Goal: Information Seeking & Learning: Learn about a topic

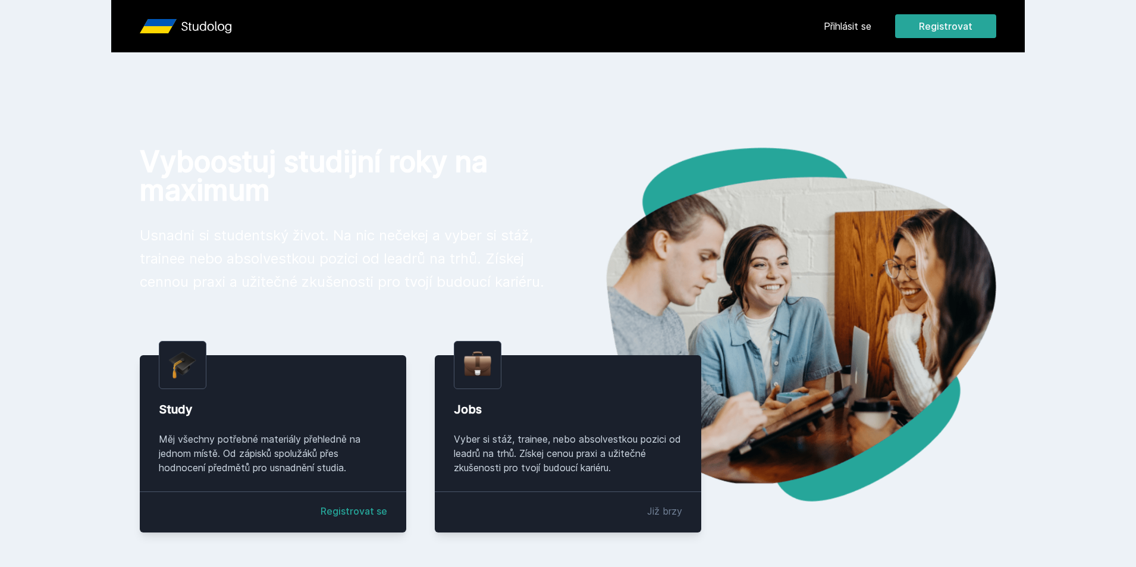
click at [864, 27] on link "Přihlásit se" at bounding box center [848, 26] width 48 height 14
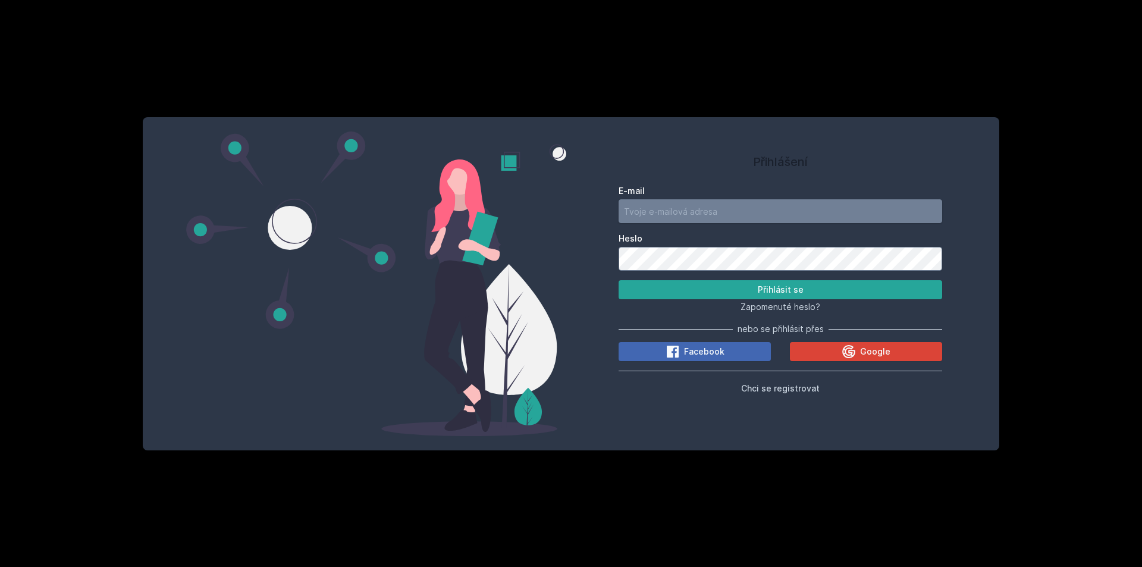
type input "[EMAIL_ADDRESS][DOMAIN_NAME]"
click at [720, 220] on input "[EMAIL_ADDRESS][DOMAIN_NAME]" at bounding box center [781, 211] width 324 height 24
click at [659, 289] on button "Přihlásit se" at bounding box center [781, 289] width 324 height 19
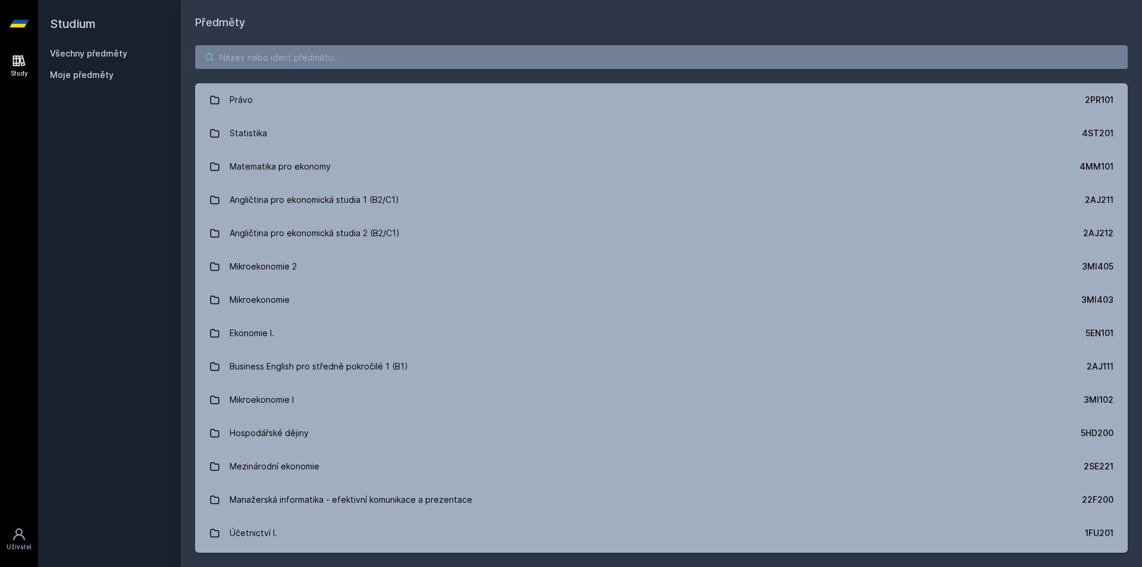
click at [379, 57] on input "search" at bounding box center [661, 57] width 933 height 24
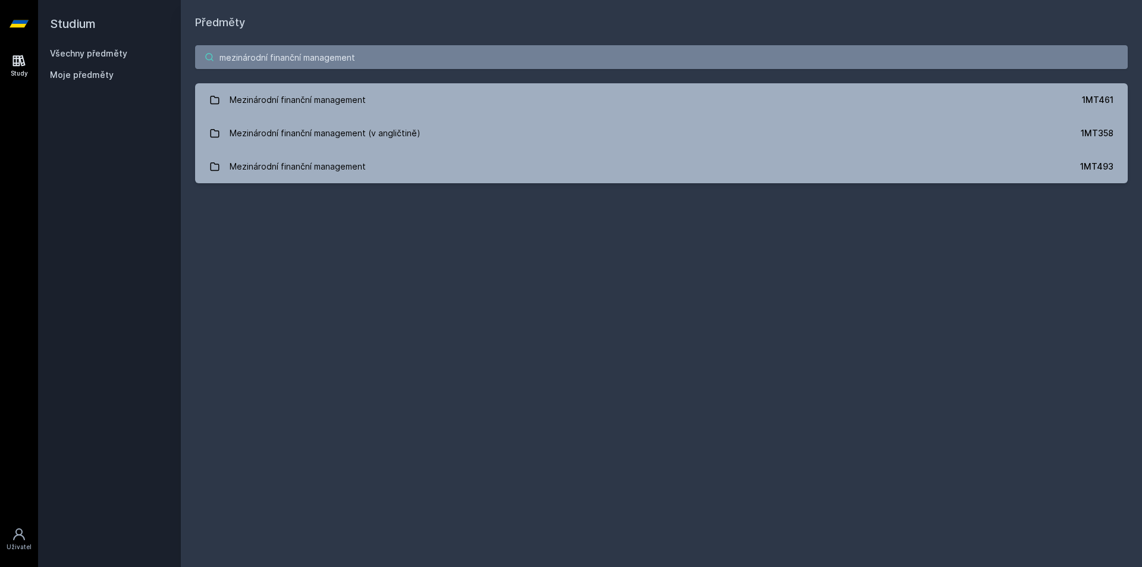
type input "mezinárodní finanční management"
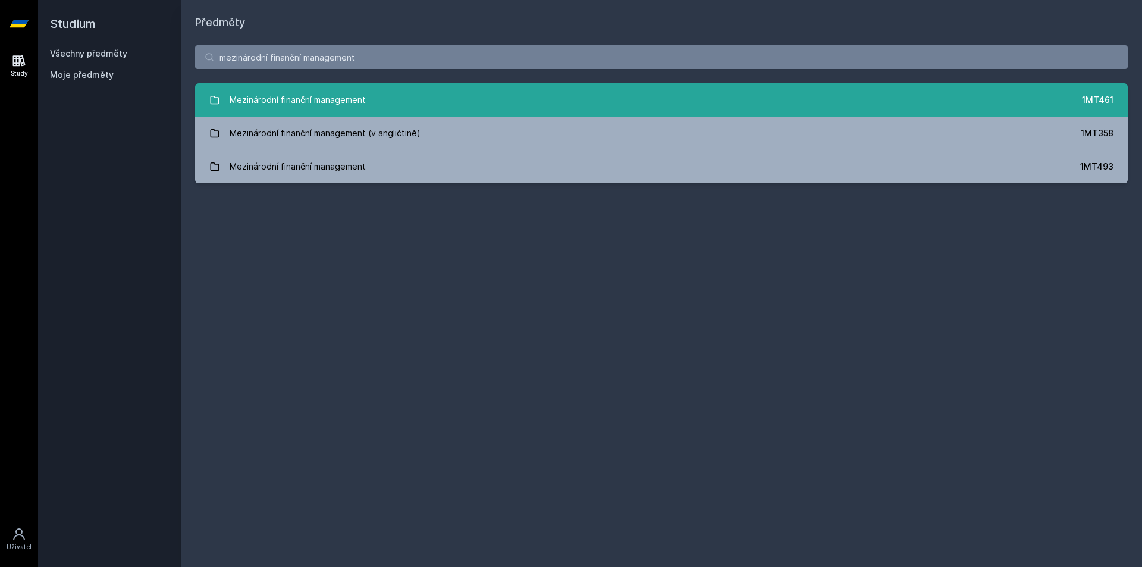
click at [368, 102] on link "Mezinárodní finanční management 1MT461" at bounding box center [661, 99] width 933 height 33
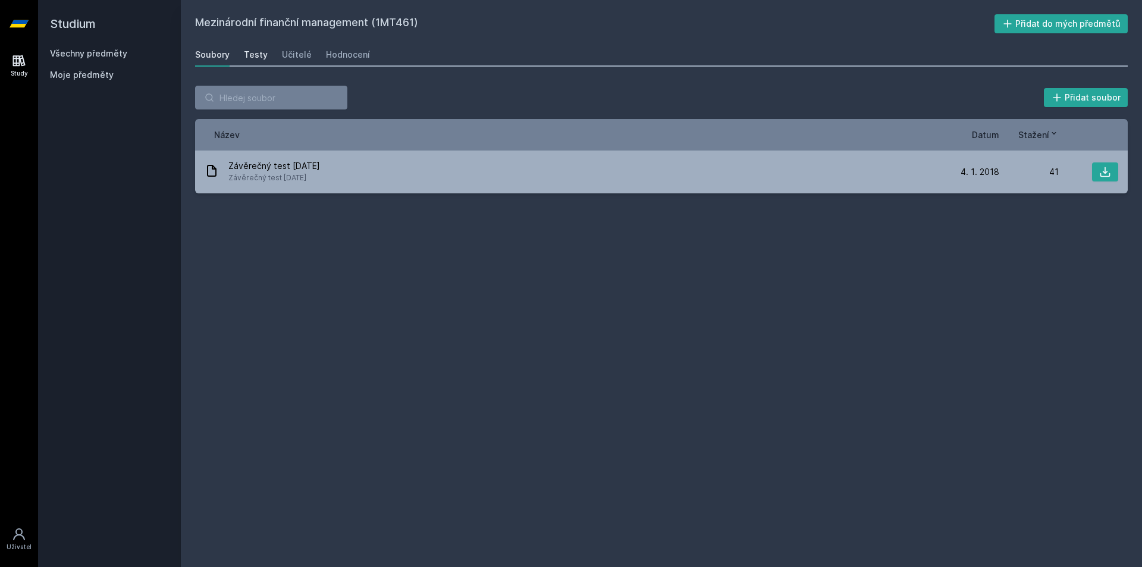
click at [257, 57] on div "Testy" at bounding box center [256, 55] width 24 height 12
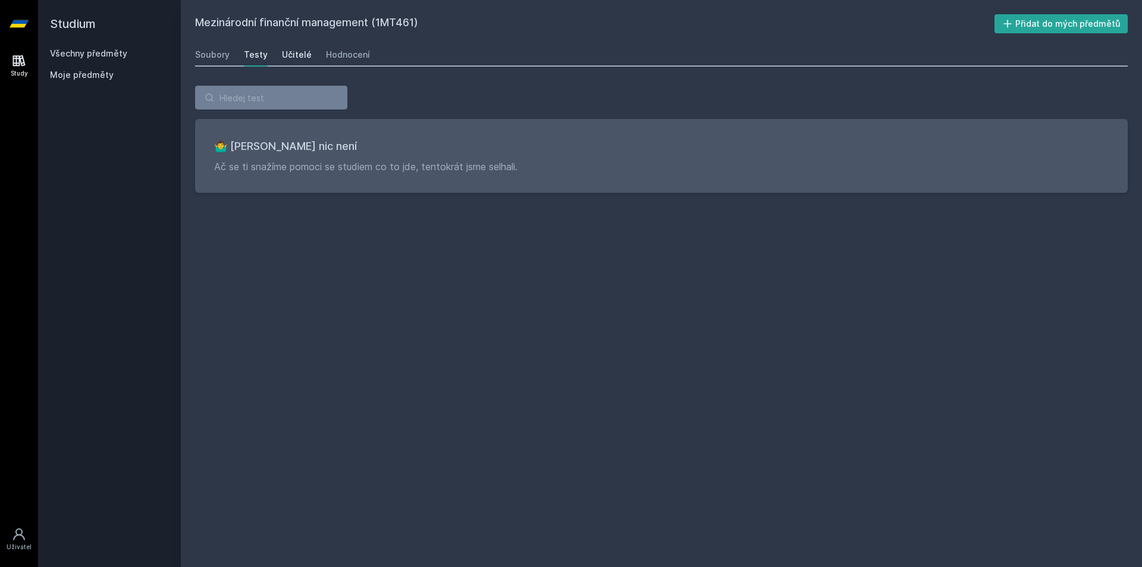
click at [287, 58] on div "Učitelé" at bounding box center [297, 55] width 30 height 12
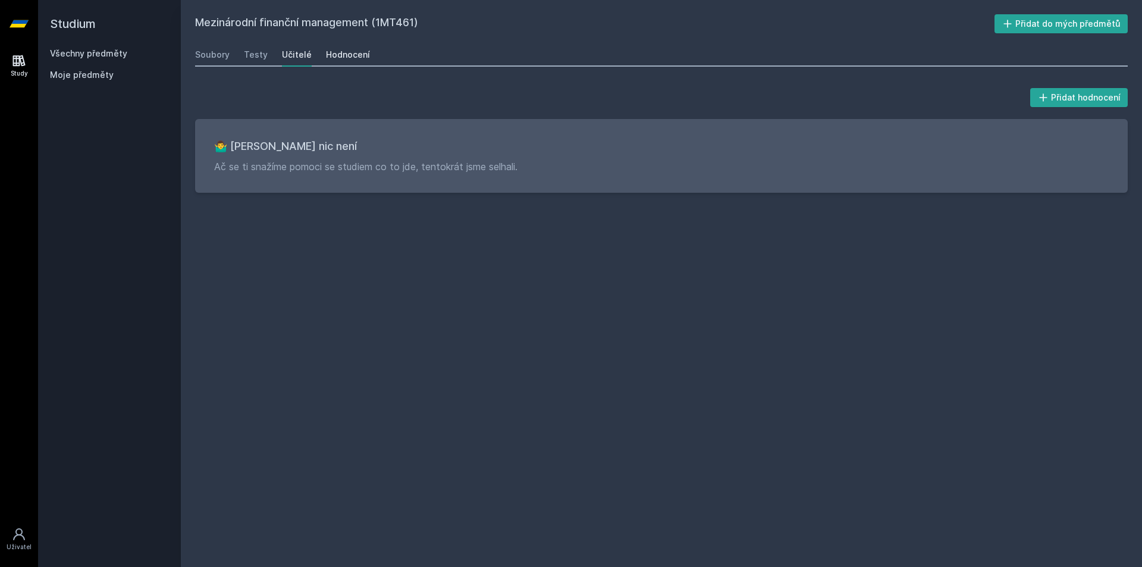
click at [337, 49] on div "Hodnocení" at bounding box center [348, 55] width 44 height 12
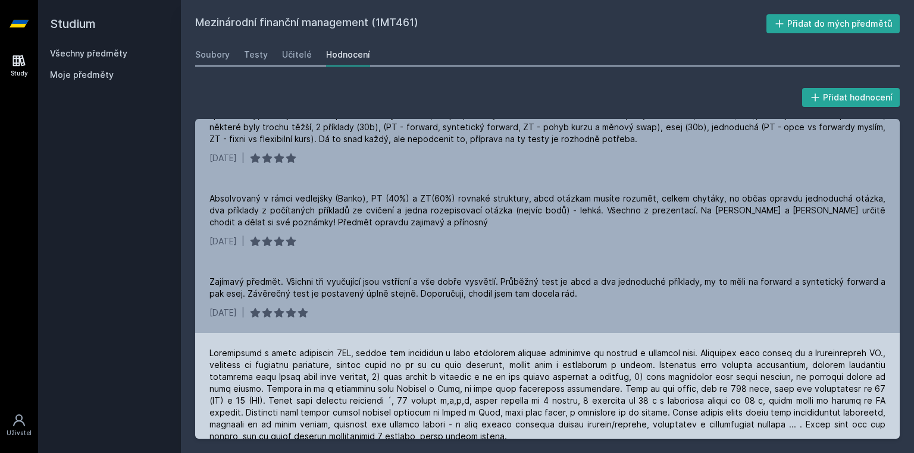
scroll to position [167, 0]
